Goal: Task Accomplishment & Management: Use online tool/utility

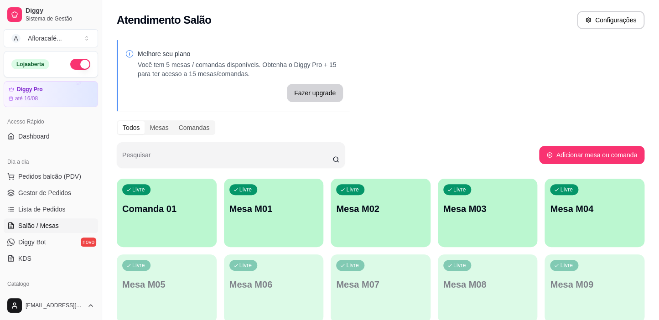
scroll to position [207, 0]
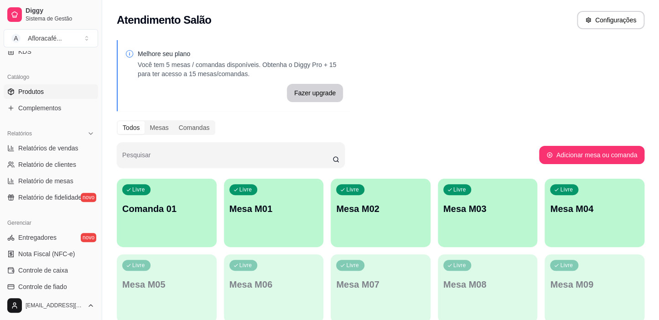
click at [63, 97] on link "Produtos" at bounding box center [51, 91] width 94 height 15
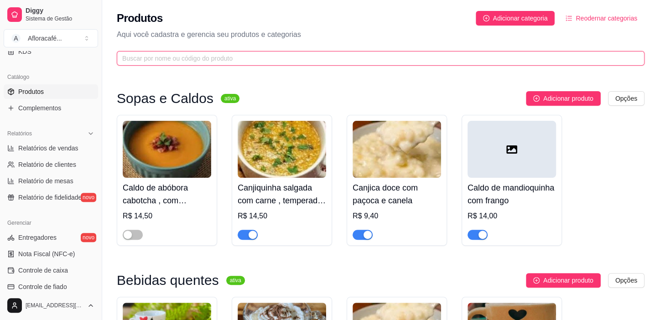
click at [222, 55] on input "text" at bounding box center [376, 58] width 509 height 10
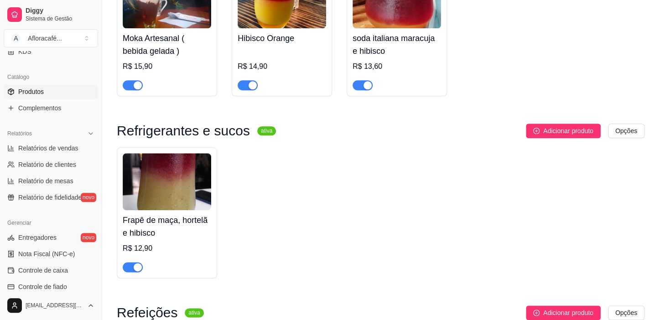
scroll to position [580, 0]
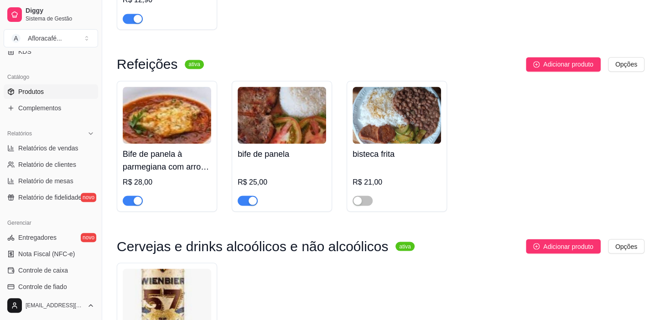
click at [132, 202] on button "button" at bounding box center [133, 201] width 20 height 10
click at [248, 199] on button "button" at bounding box center [248, 201] width 20 height 10
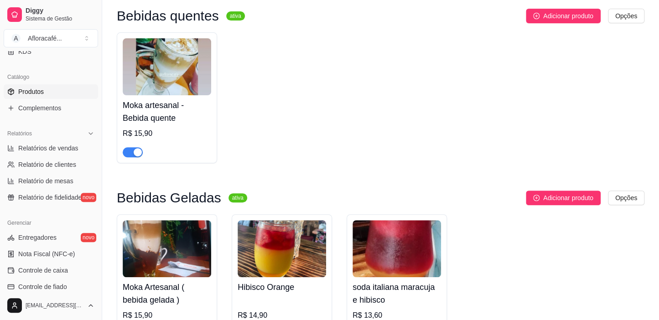
scroll to position [0, 0]
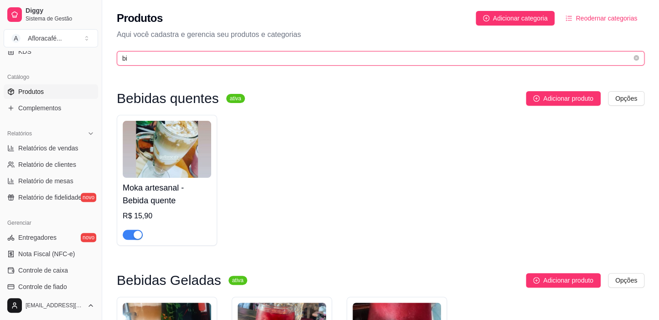
click at [289, 62] on input "bi" at bounding box center [376, 58] width 509 height 10
type input "b"
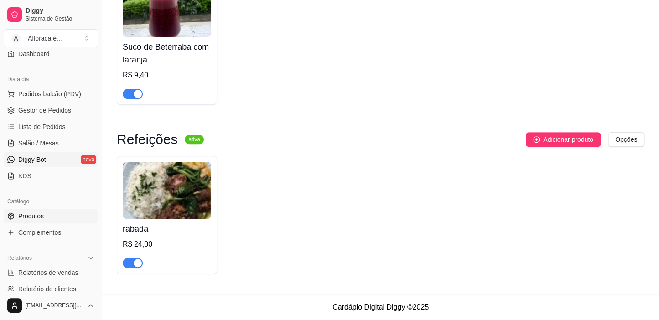
scroll to position [41, 0]
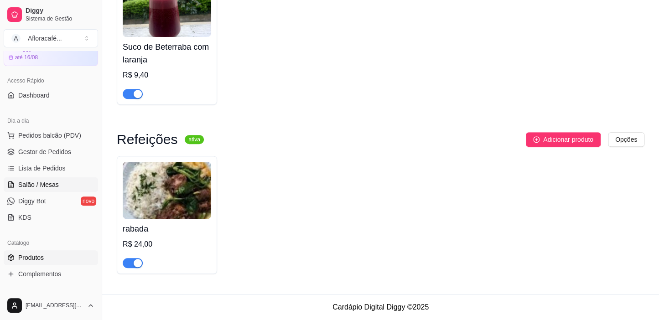
type input "raba"
click at [55, 182] on span "Salão / Mesas" at bounding box center [38, 184] width 41 height 9
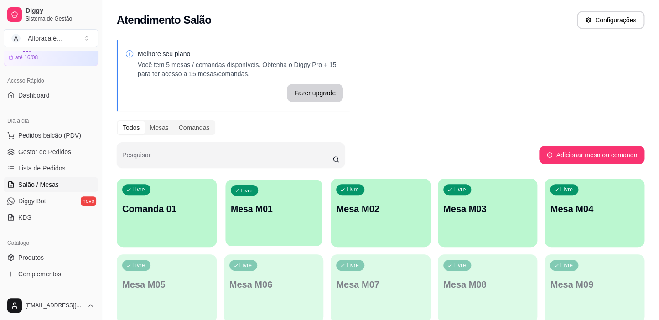
click at [270, 219] on div "Livre Mesa M01" at bounding box center [273, 208] width 97 height 56
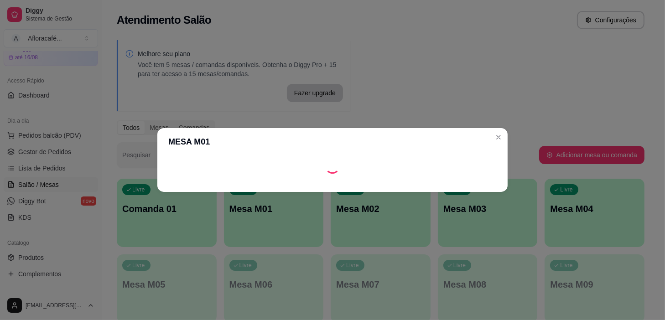
click at [474, 183] on footer at bounding box center [332, 184] width 350 height 15
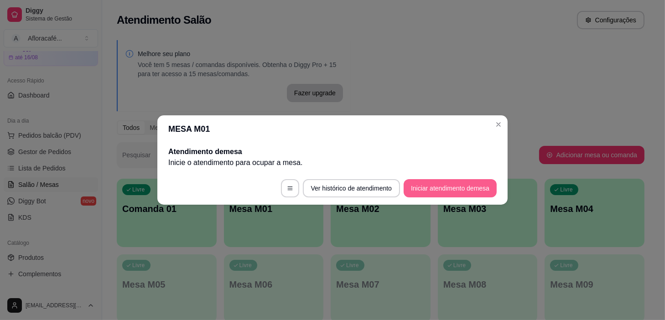
click at [477, 185] on button "Iniciar atendimento de mesa" at bounding box center [450, 188] width 93 height 18
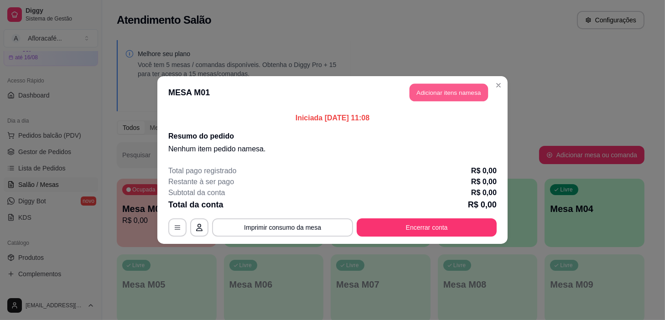
click at [467, 100] on button "Adicionar itens na mesa" at bounding box center [449, 93] width 78 height 18
